Goal: Task Accomplishment & Management: Use online tool/utility

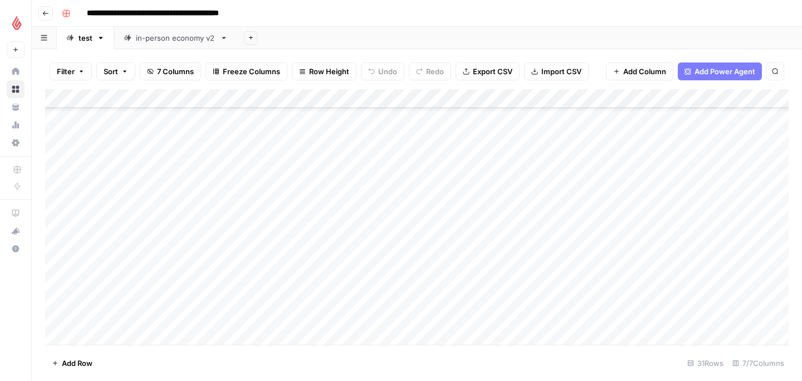
scroll to position [369, 0]
click at [73, 333] on div "Add Column" at bounding box center [417, 216] width 744 height 255
type textarea "*"
type textarea "**********"
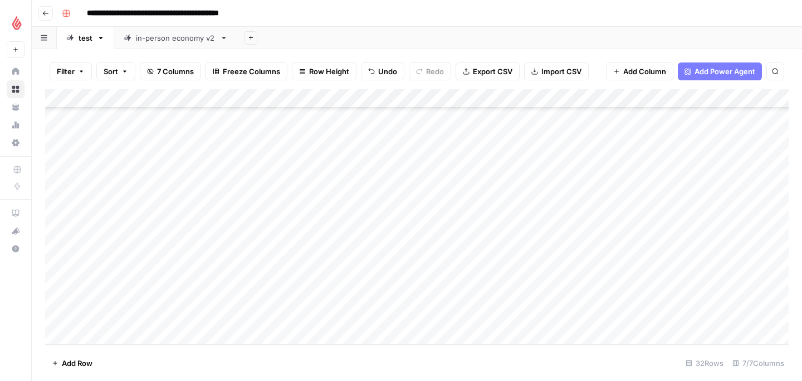
click at [281, 320] on div "Add Column" at bounding box center [417, 216] width 744 height 255
click at [227, 314] on div "Add Column" at bounding box center [417, 216] width 744 height 255
type textarea "**********"
click at [266, 352] on footer "Add Row 32 Rows 7/7 Columns" at bounding box center [417, 362] width 744 height 36
click at [348, 314] on div "Add Column" at bounding box center [417, 216] width 744 height 255
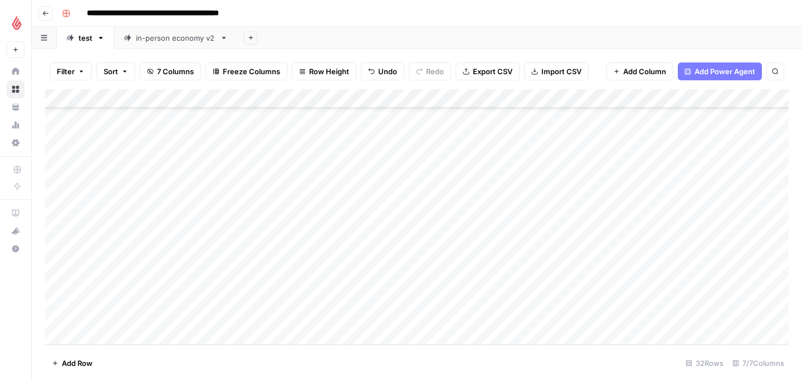
click at [309, 315] on div "Add Column" at bounding box center [417, 216] width 744 height 255
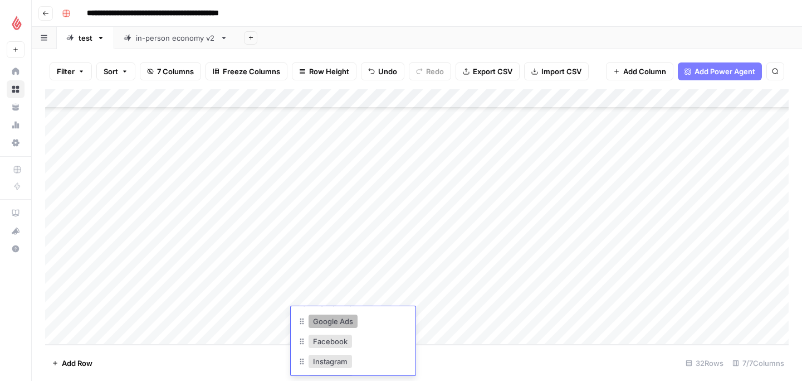
scroll to position [43, 0]
click at [331, 336] on button "Facebook" at bounding box center [330, 336] width 43 height 13
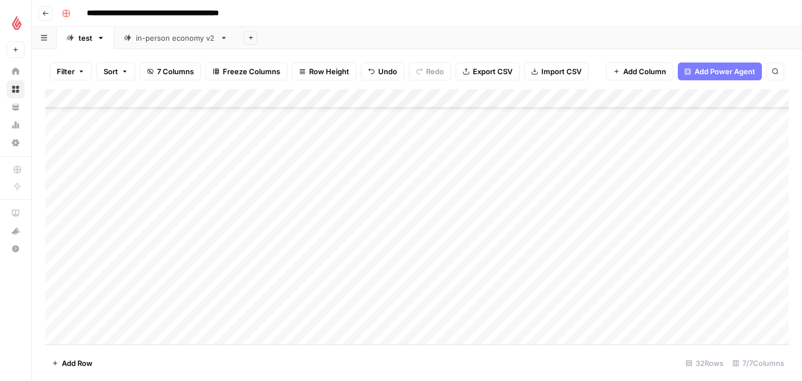
click at [410, 311] on div "Add Column" at bounding box center [417, 216] width 744 height 255
click at [410, 318] on div "Add Column" at bounding box center [417, 216] width 744 height 255
type textarea "*"
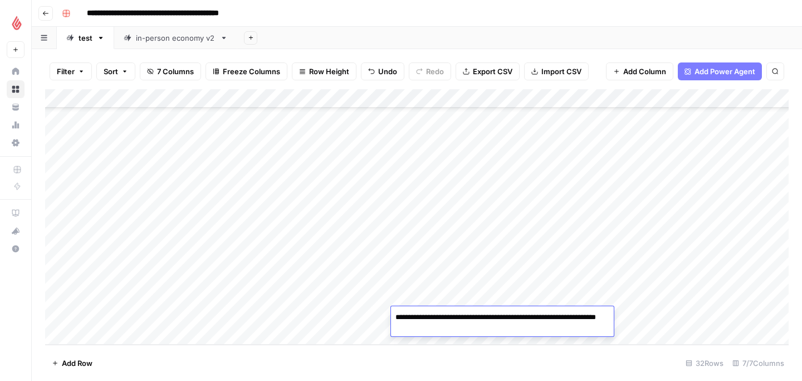
type textarea "**********"
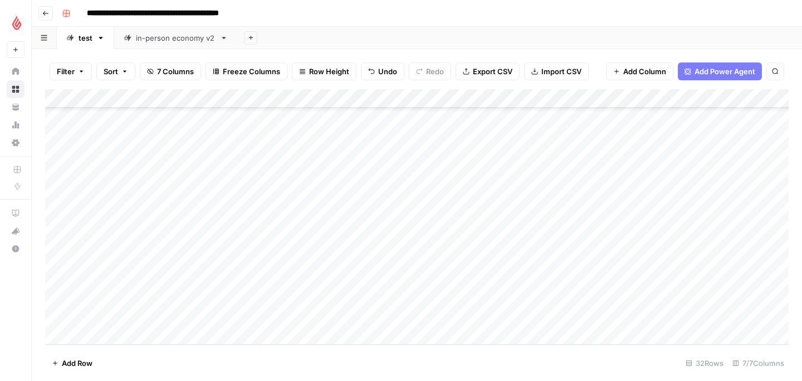
click at [500, 317] on div "Add Column" at bounding box center [417, 216] width 744 height 255
click at [482, 319] on div "Add Column" at bounding box center [417, 216] width 744 height 255
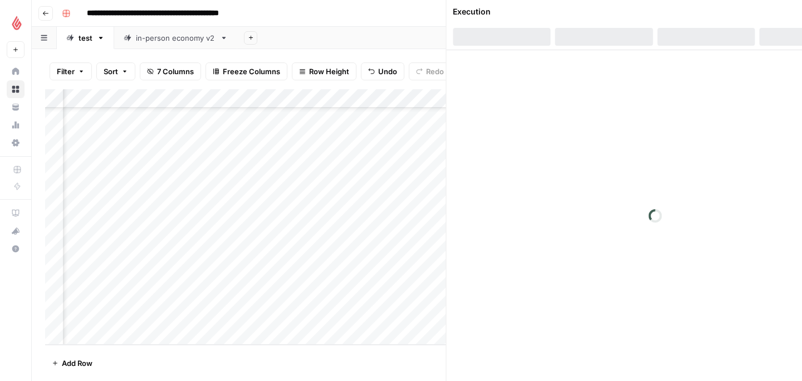
scroll to position [388, 57]
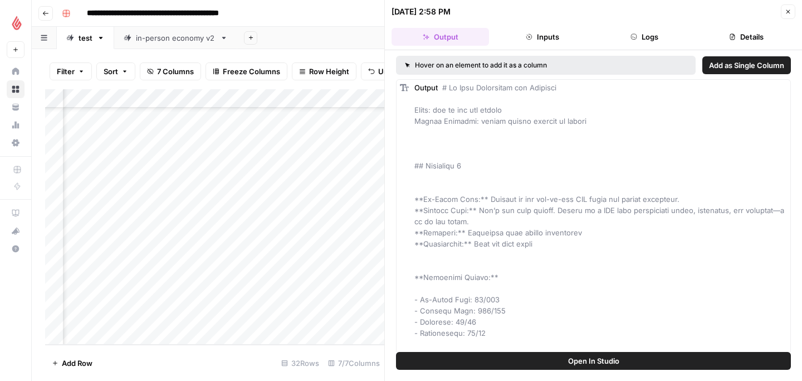
click at [265, 313] on div "Add Column" at bounding box center [214, 216] width 339 height 255
click at [788, 13] on icon "button" at bounding box center [788, 11] width 7 height 7
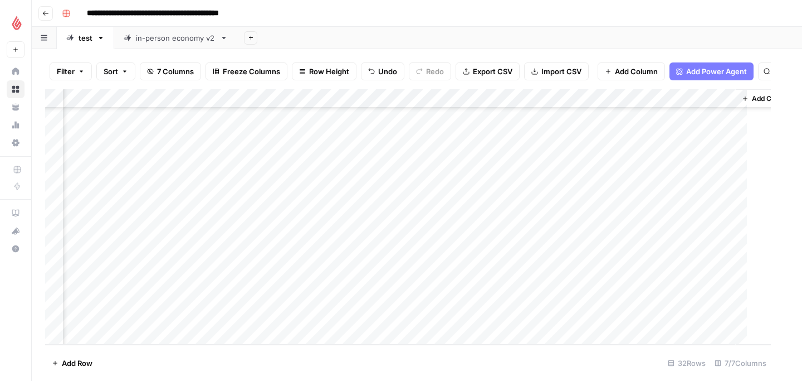
scroll to position [388, 53]
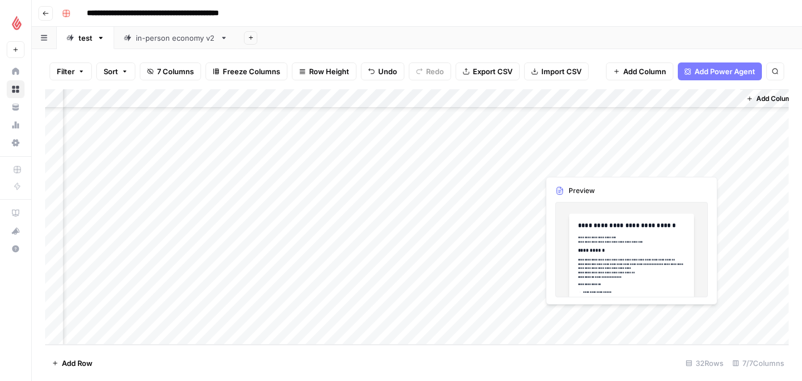
click at [588, 315] on div "Add Column" at bounding box center [417, 216] width 744 height 255
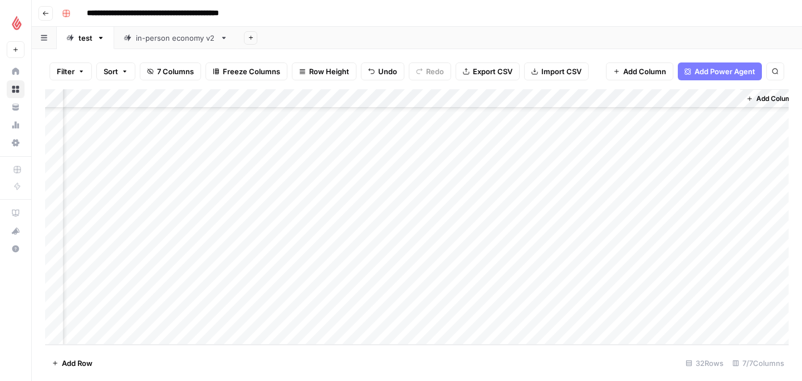
click at [627, 315] on div "Add Column" at bounding box center [417, 216] width 744 height 255
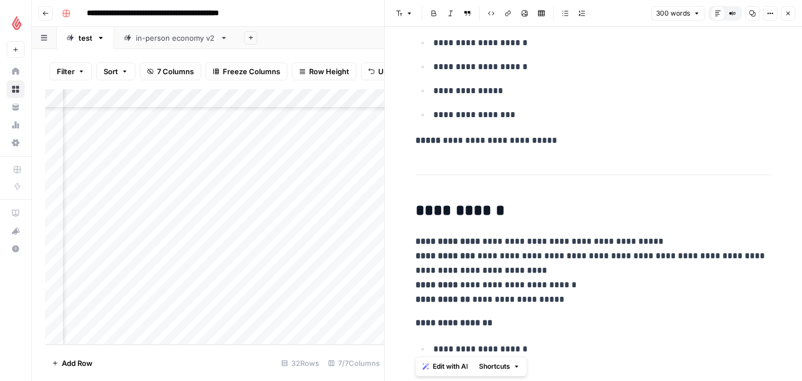
scroll to position [1298, 0]
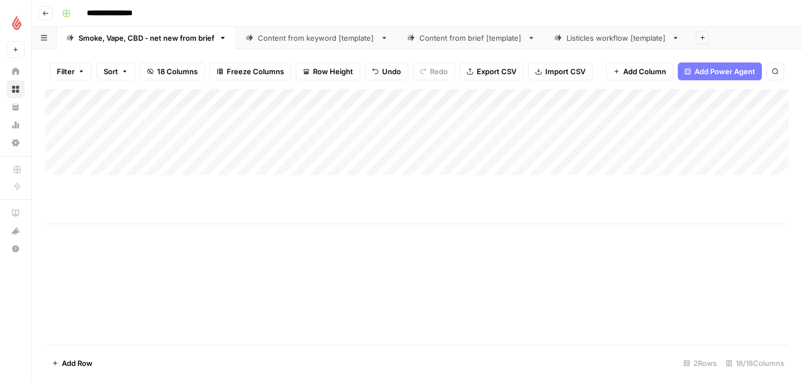
click at [101, 165] on div "Add Column" at bounding box center [417, 156] width 744 height 135
click at [91, 172] on div "Add Column" at bounding box center [417, 156] width 744 height 135
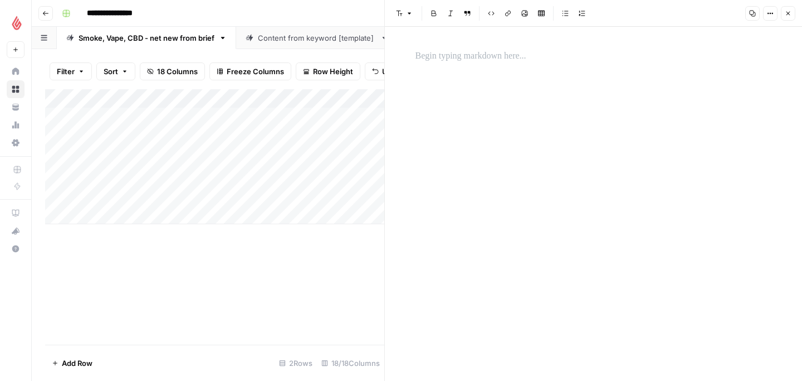
click at [471, 91] on div at bounding box center [594, 204] width 370 height 354
click at [450, 55] on p at bounding box center [594, 56] width 357 height 14
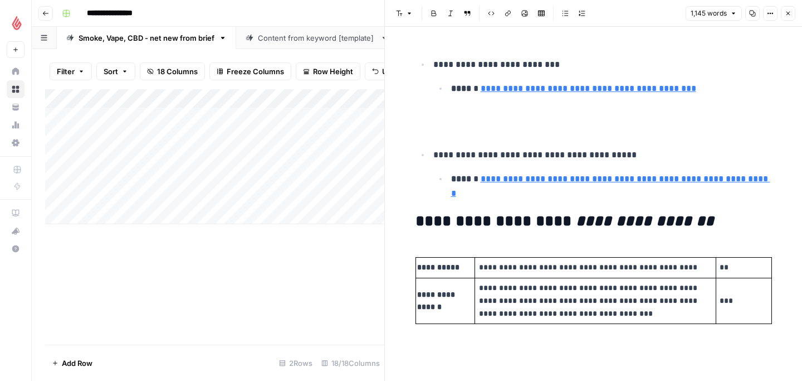
scroll to position [4972, 0]
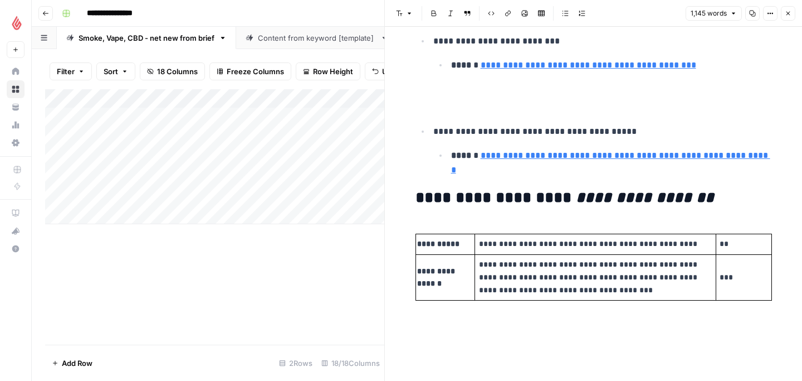
click at [174, 165] on div "Add Column" at bounding box center [214, 156] width 339 height 135
click at [790, 13] on icon "button" at bounding box center [788, 13] width 7 height 7
